Goal: Communication & Community: Participate in discussion

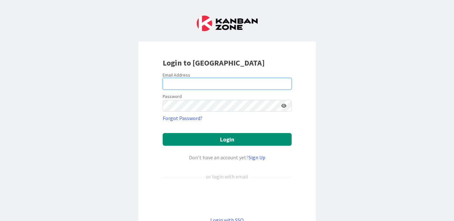
click at [192, 82] on input "email" at bounding box center [227, 84] width 129 height 12
type input "[EMAIL_ADDRESS][PERSON_NAME][DOMAIN_NAME]"
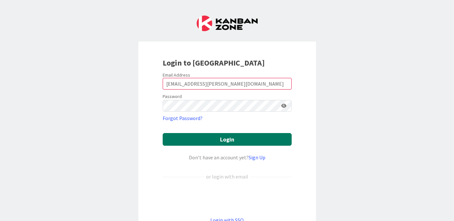
click at [231, 143] on button "Login" at bounding box center [227, 139] width 129 height 13
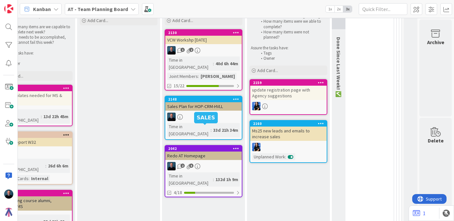
scroll to position [359, 121]
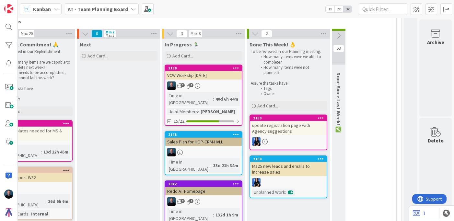
click at [209, 78] on div "VCW Workshp [DATE]" at bounding box center [203, 75] width 76 height 8
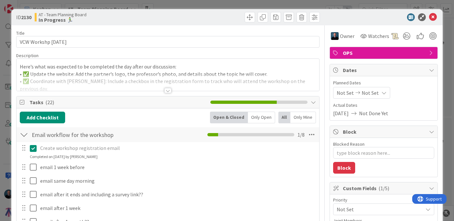
type textarea "x"
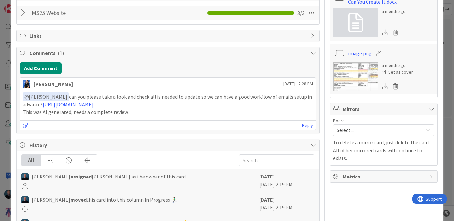
scroll to position [348, 0]
click at [39, 68] on button "Add Comment" at bounding box center [41, 68] width 42 height 12
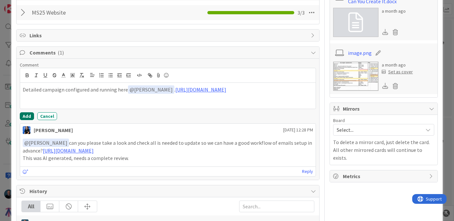
click at [21, 117] on button "Add" at bounding box center [27, 116] width 14 height 8
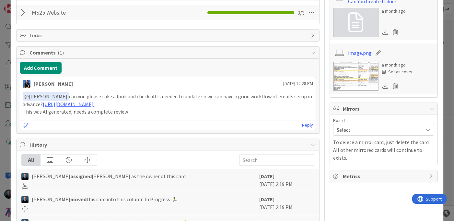
type textarea "x"
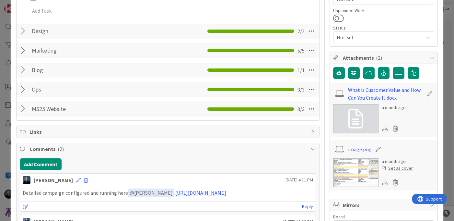
scroll to position [0, 0]
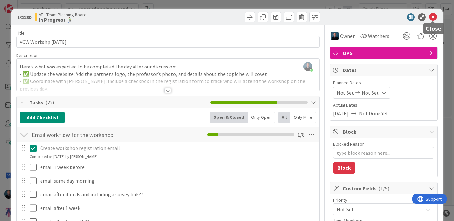
click at [432, 18] on icon at bounding box center [433, 17] width 8 height 8
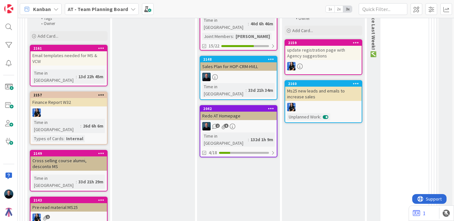
scroll to position [233, 86]
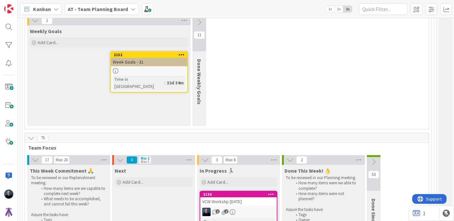
click at [202, 25] on icon at bounding box center [199, 22] width 7 height 7
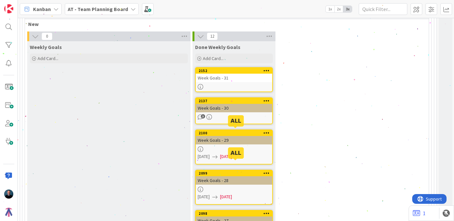
scroll to position [226, 86]
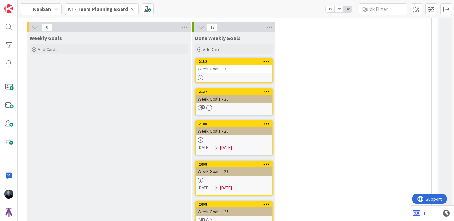
drag, startPoint x: 147, startPoint y: 57, endPoint x: 261, endPoint y: 5, distance: 125.4
